Goal: Information Seeking & Learning: Check status

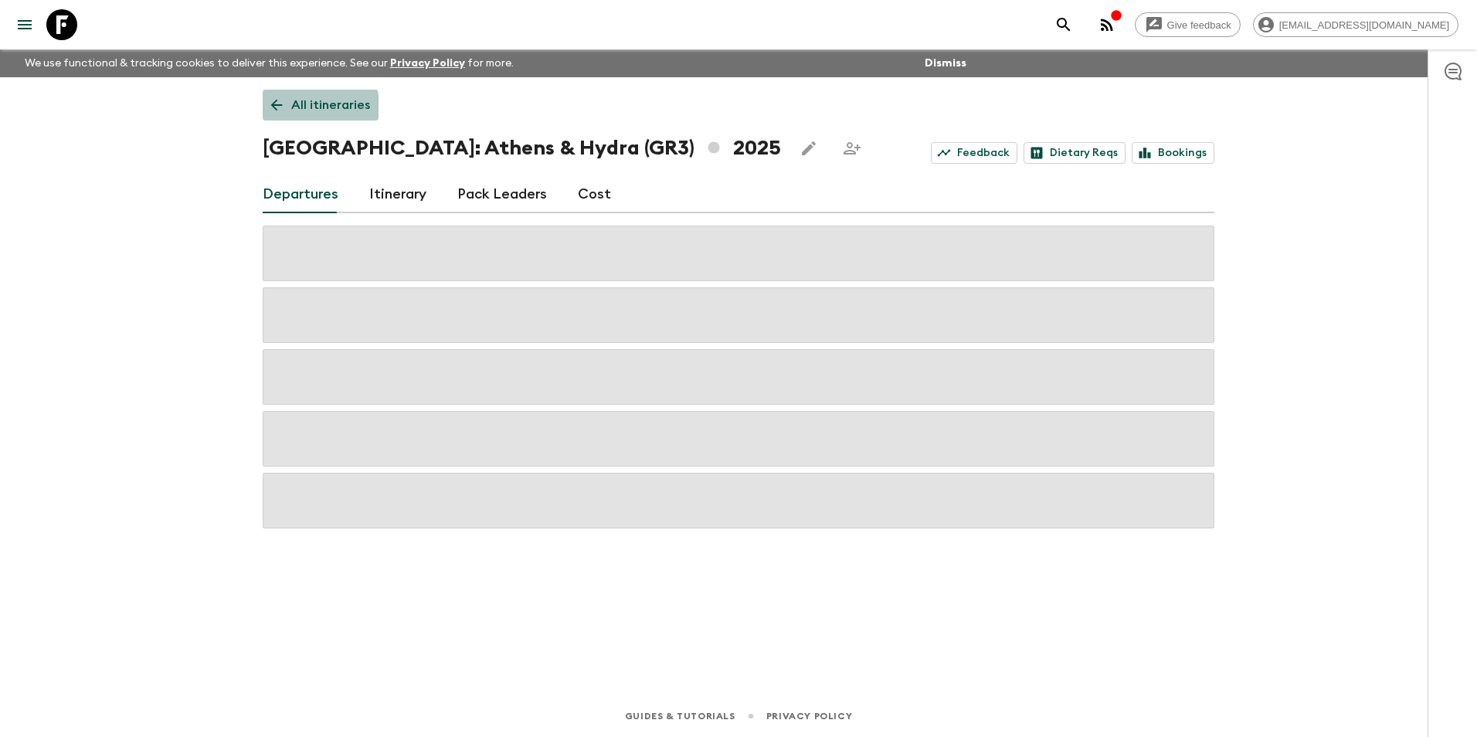
click at [284, 107] on icon at bounding box center [276, 105] width 17 height 17
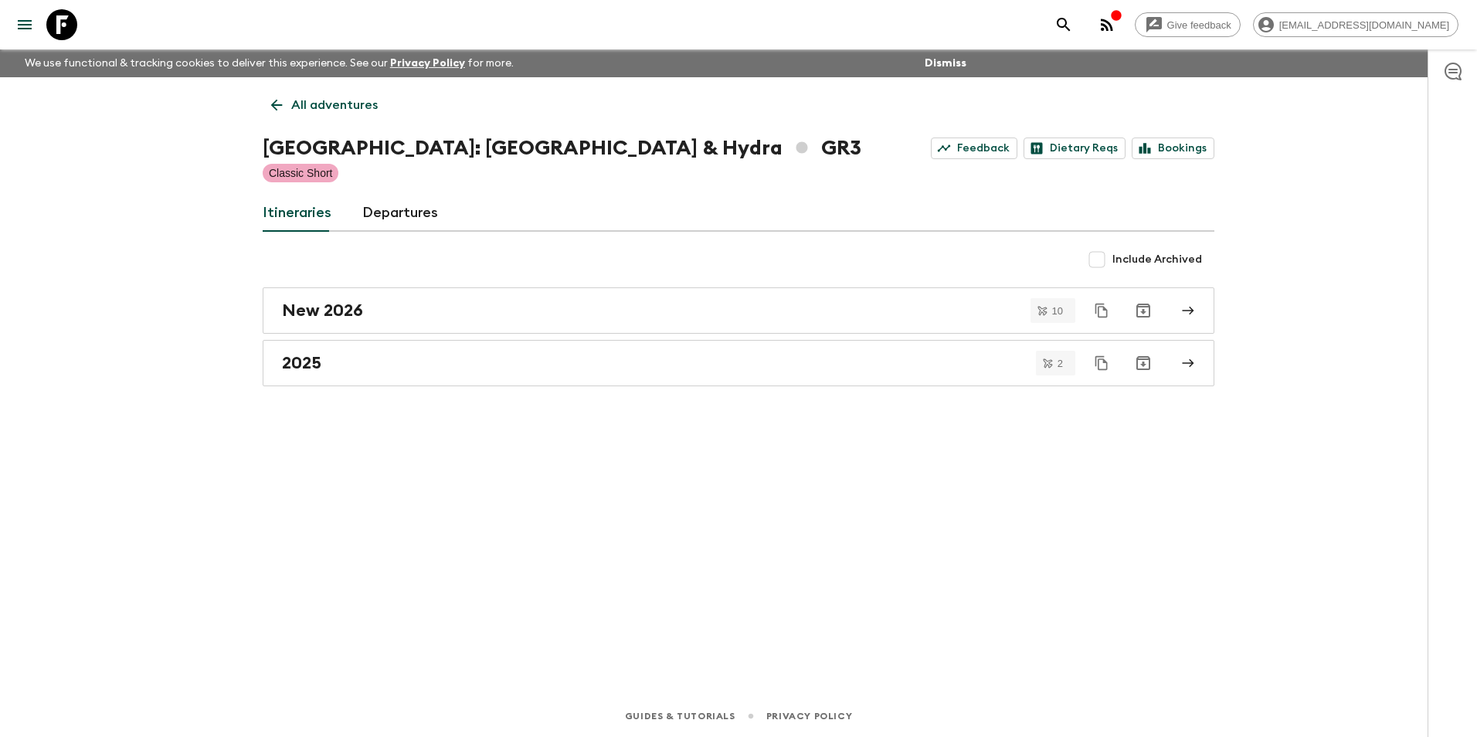
click at [284, 107] on icon at bounding box center [276, 105] width 17 height 17
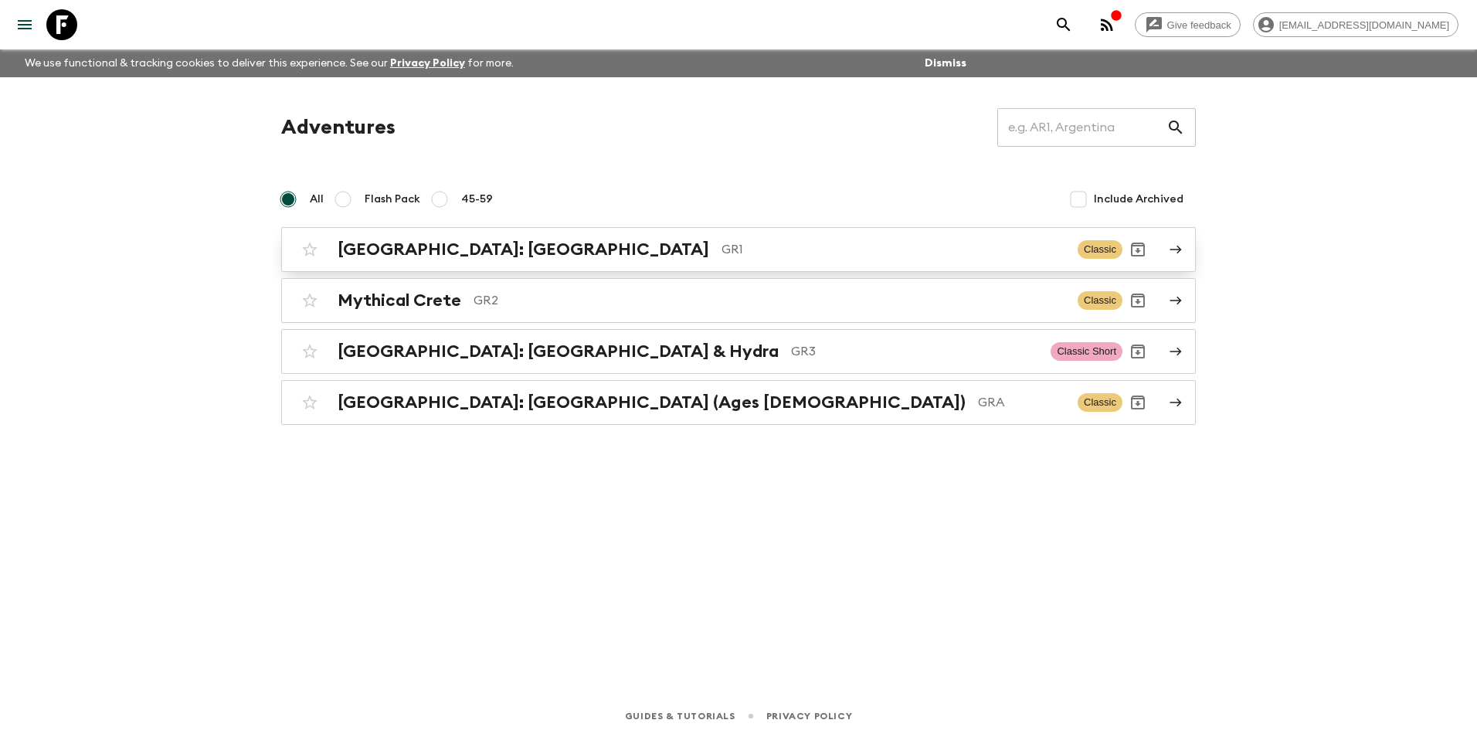
click at [454, 250] on h2 "[GEOGRAPHIC_DATA]: [GEOGRAPHIC_DATA]" at bounding box center [524, 250] width 372 height 20
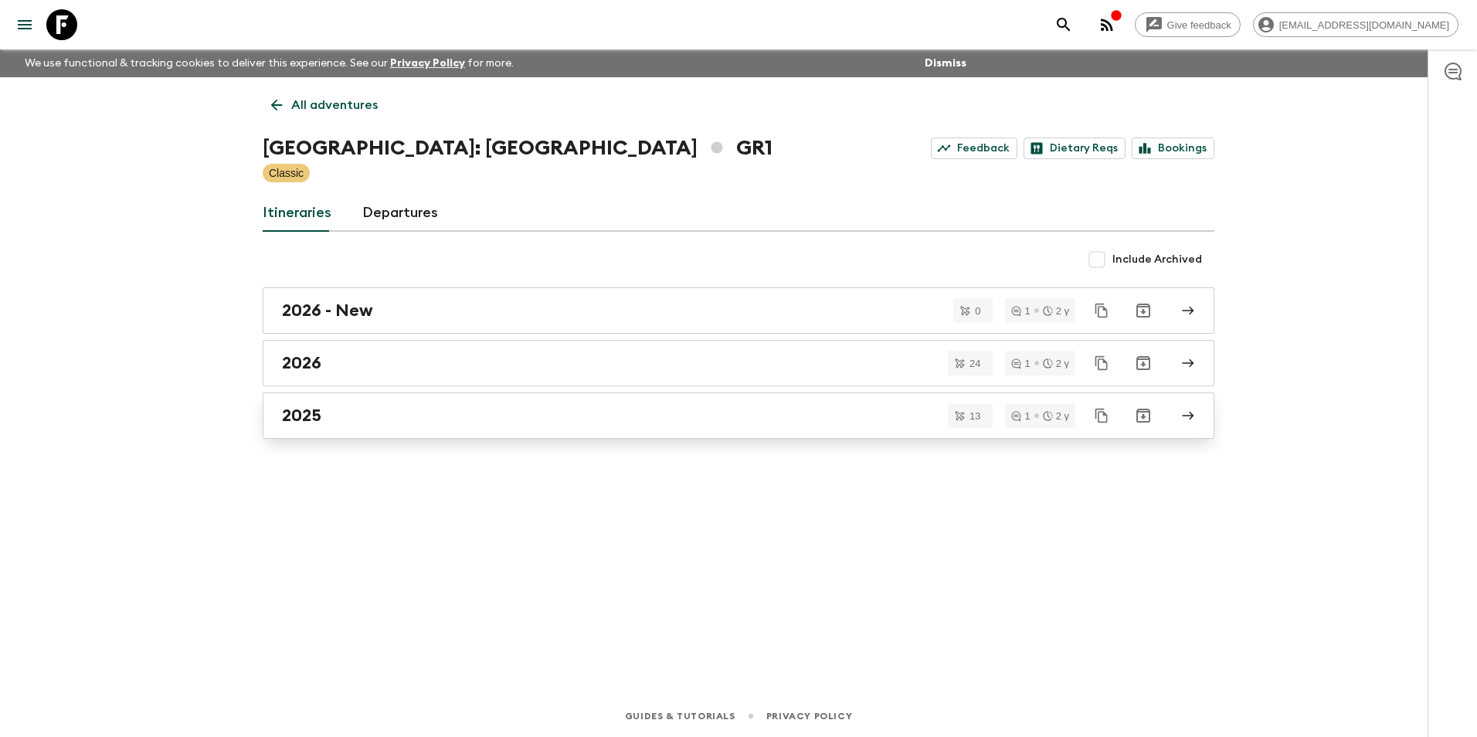
click at [313, 408] on h2 "2025" at bounding box center [301, 416] width 39 height 20
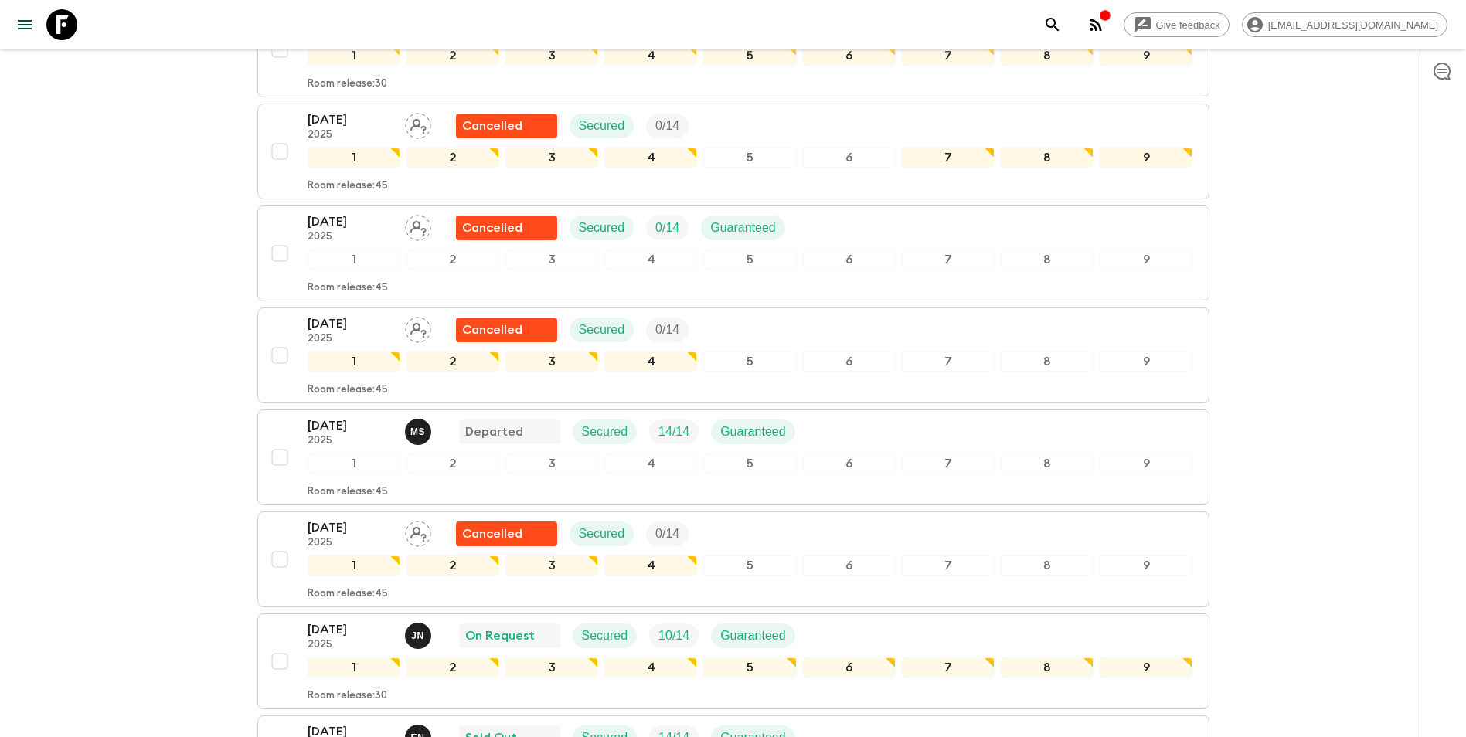
scroll to position [666, 0]
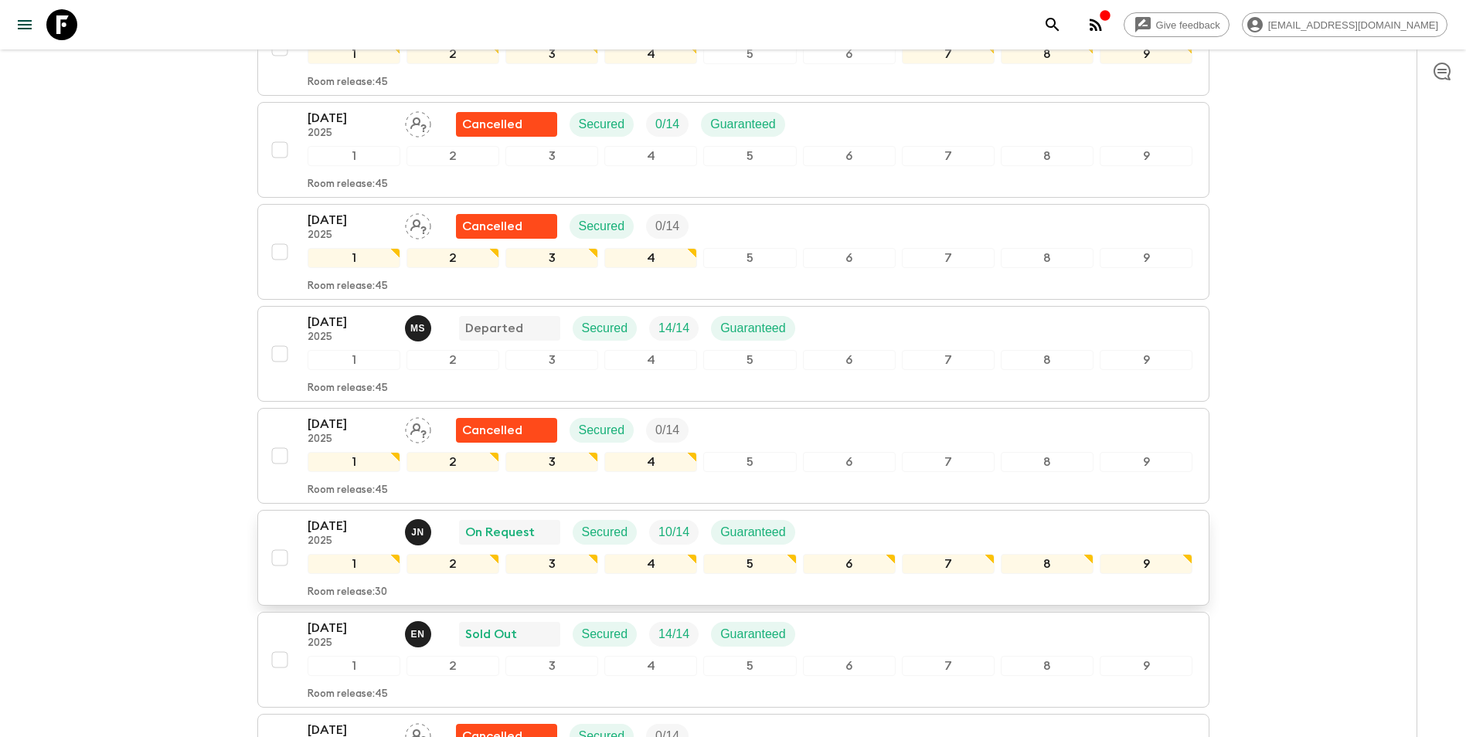
click at [341, 517] on p "[DATE]" at bounding box center [349, 526] width 85 height 19
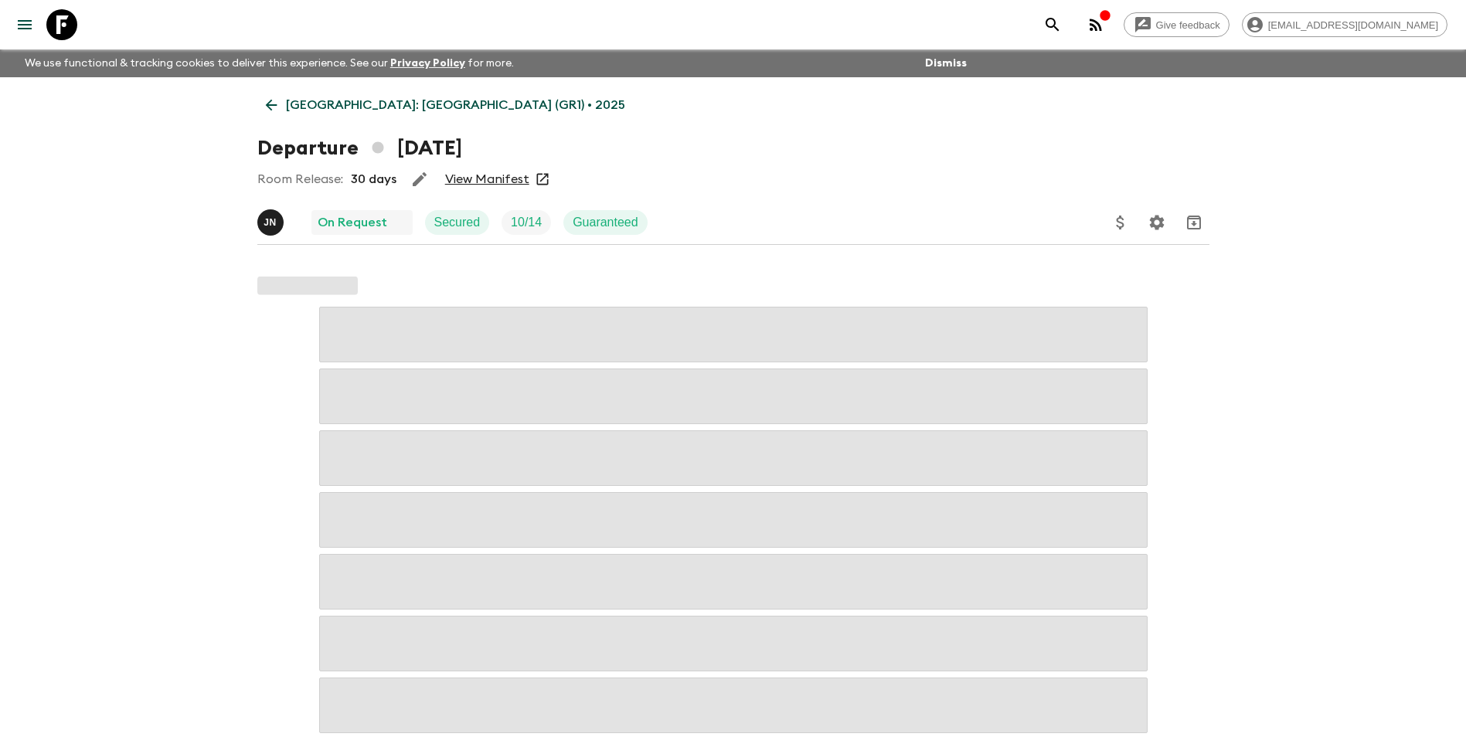
click at [509, 182] on link "View Manifest" at bounding box center [487, 179] width 84 height 15
